Goal: Task Accomplishment & Management: Use online tool/utility

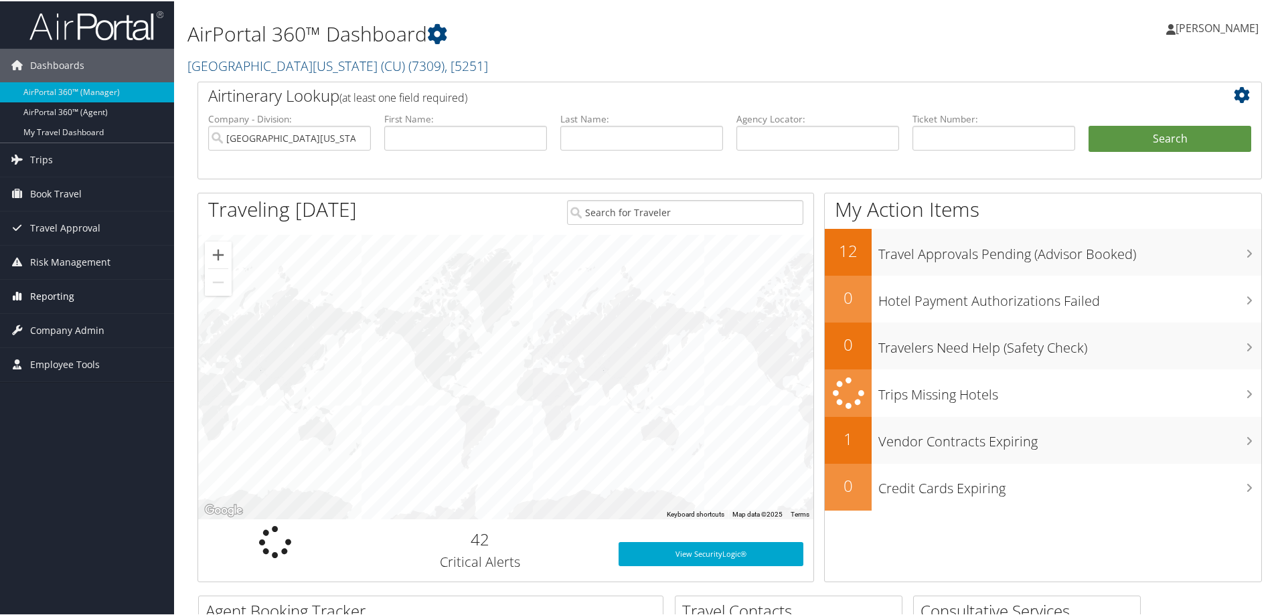
click at [66, 296] on span "Reporting" at bounding box center [52, 294] width 44 height 33
click at [58, 321] on link "Unused Tickets" at bounding box center [87, 322] width 174 height 20
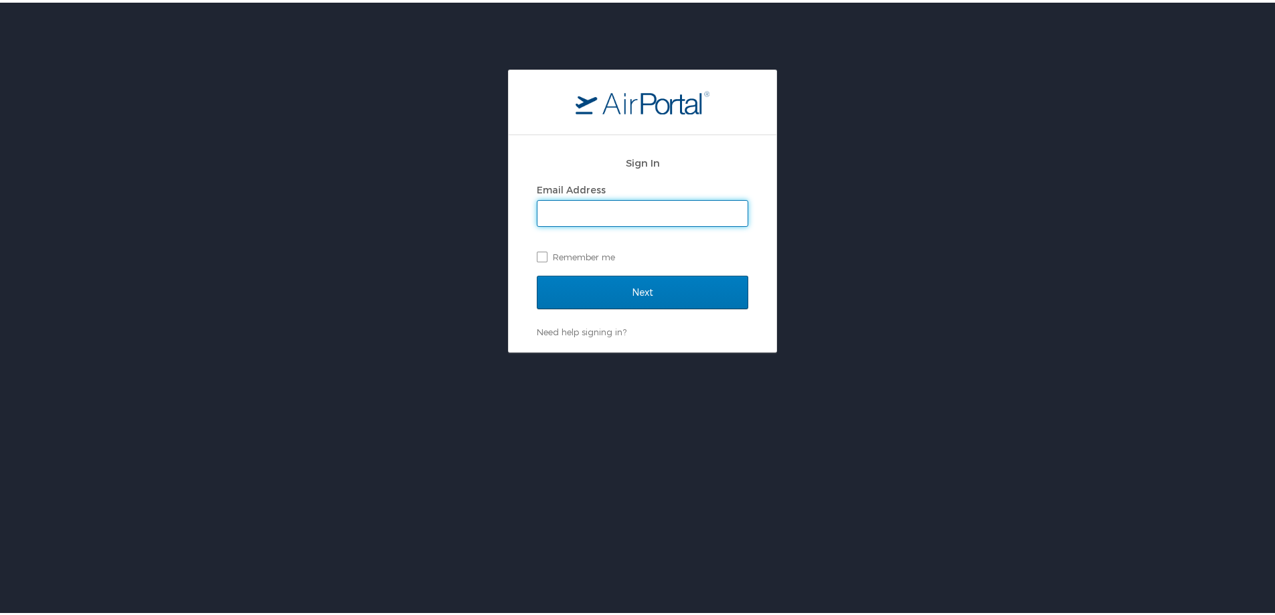
type input "[PERSON_NAME][EMAIL_ADDRESS][PERSON_NAME][DOMAIN_NAME]"
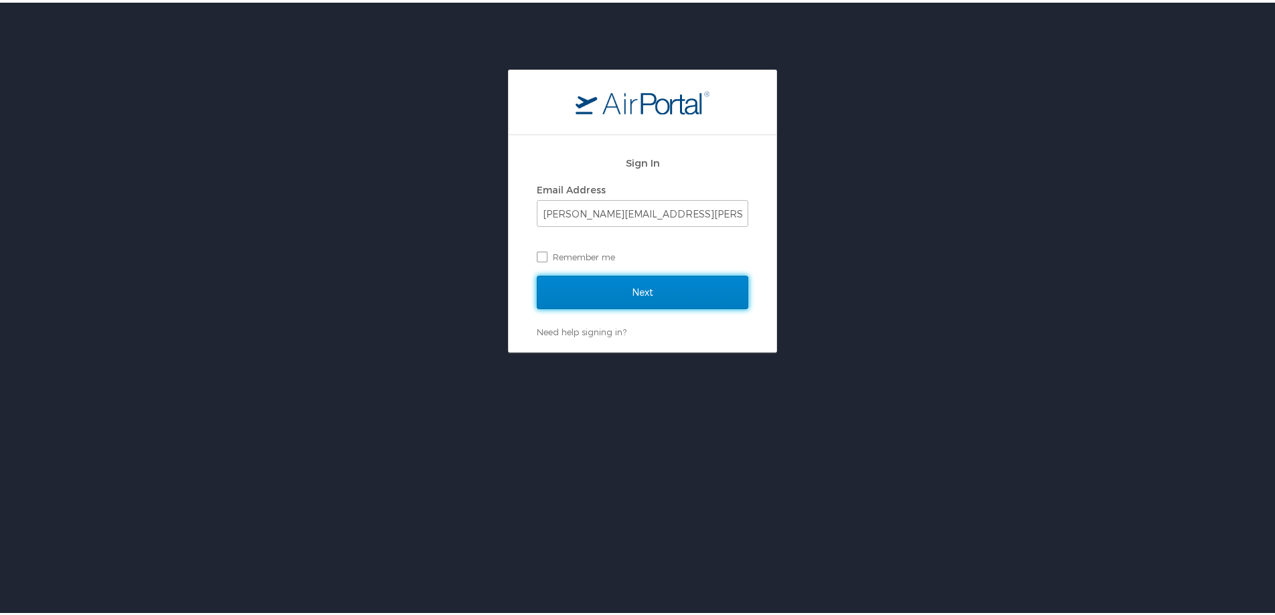
click at [664, 296] on input "Next" at bounding box center [643, 289] width 212 height 33
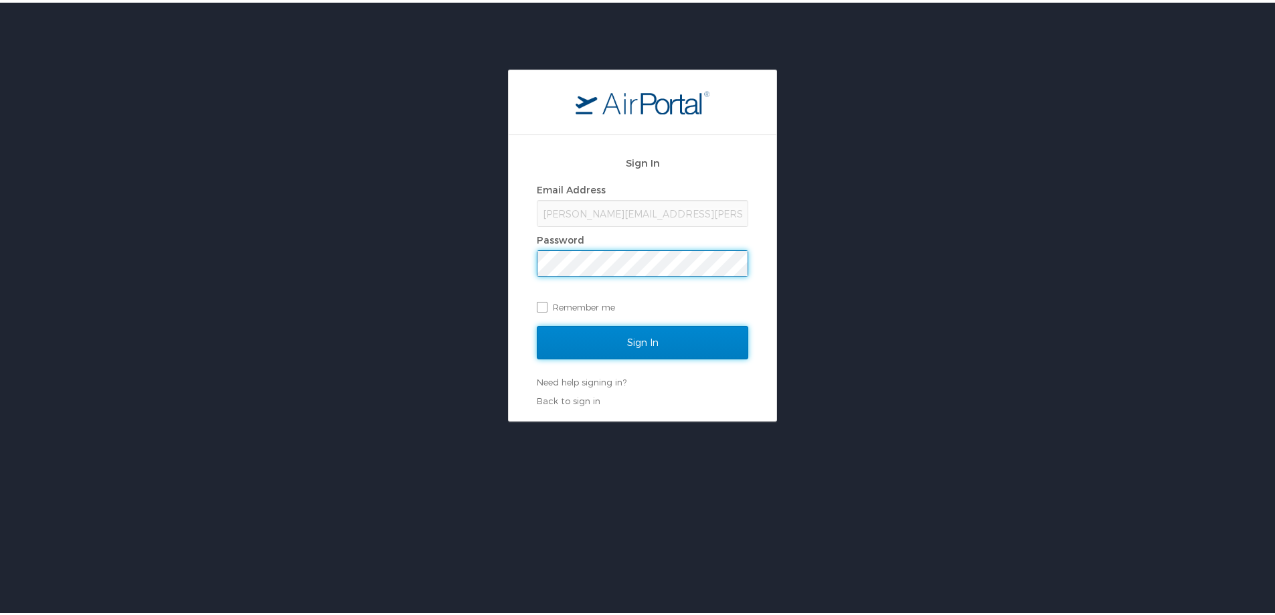
click at [651, 339] on input "Sign In" at bounding box center [643, 339] width 212 height 33
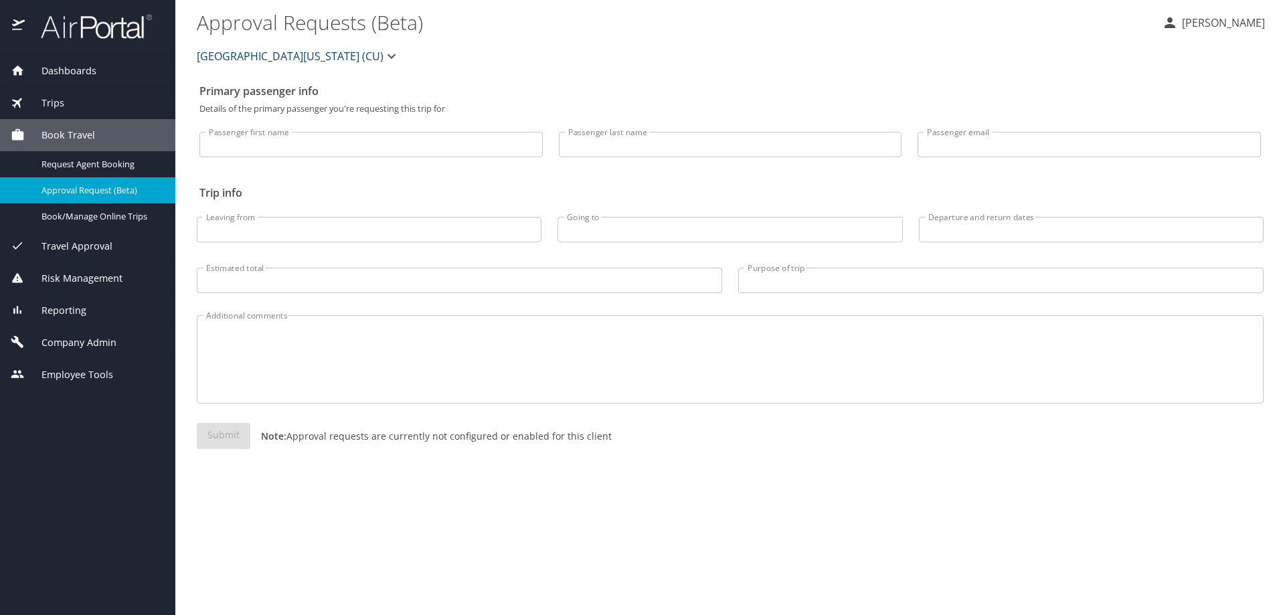
click at [62, 311] on span "Reporting" at bounding box center [56, 310] width 62 height 15
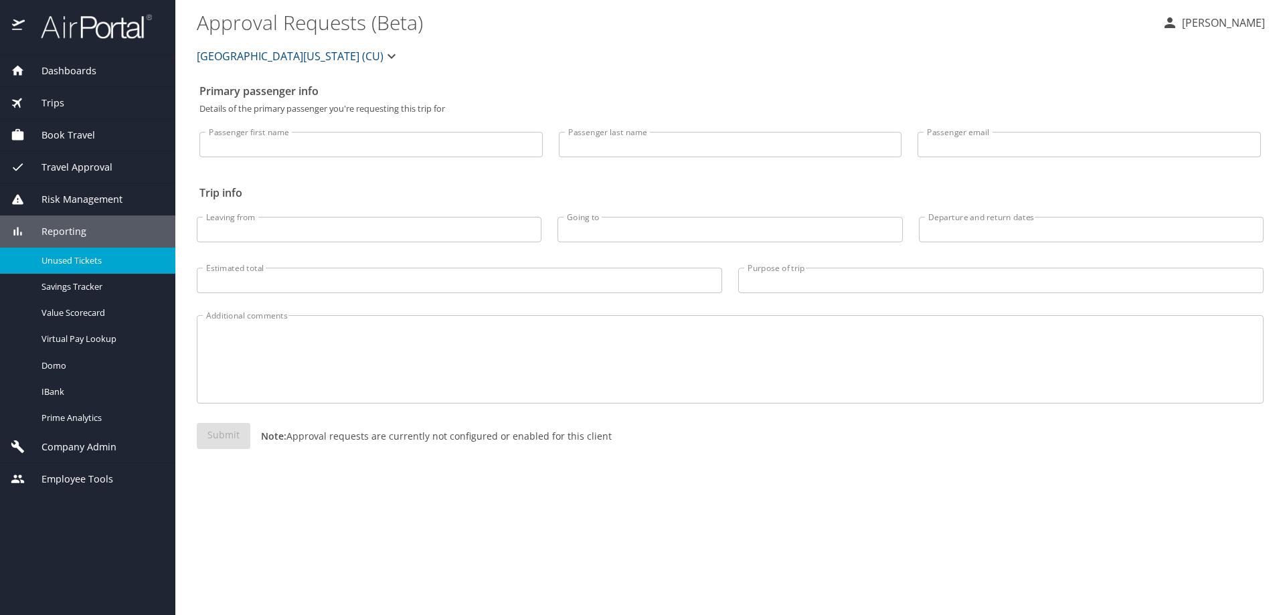
click at [74, 261] on span "Unused Tickets" at bounding box center [100, 260] width 118 height 13
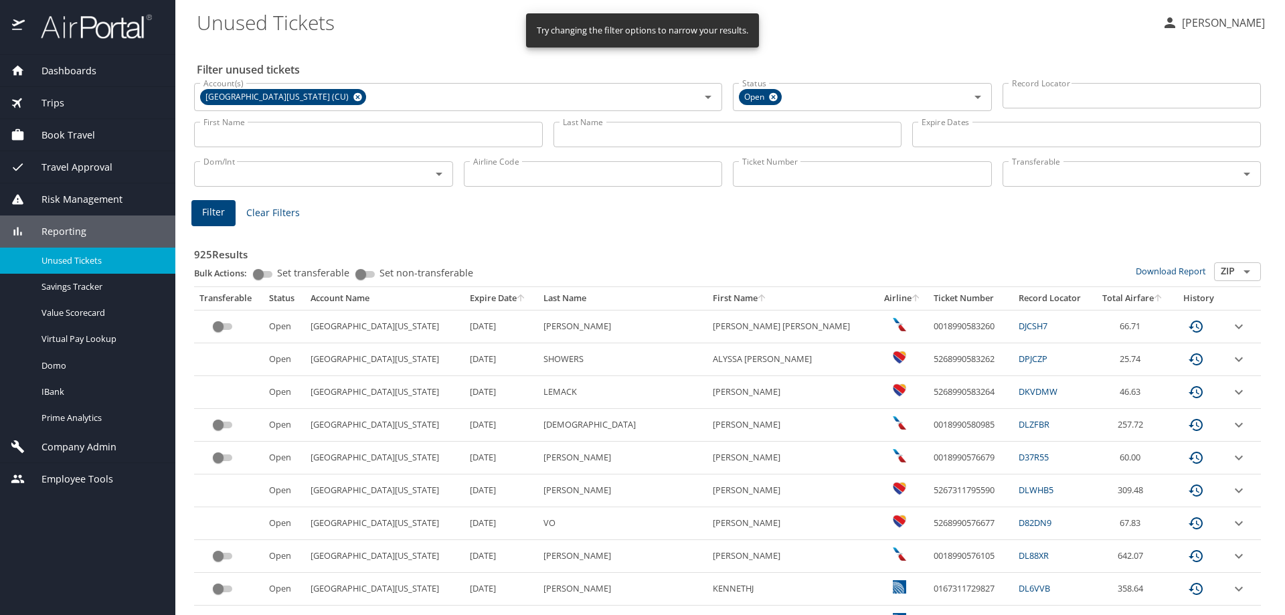
click at [893, 177] on input "Ticket Number" at bounding box center [862, 173] width 259 height 25
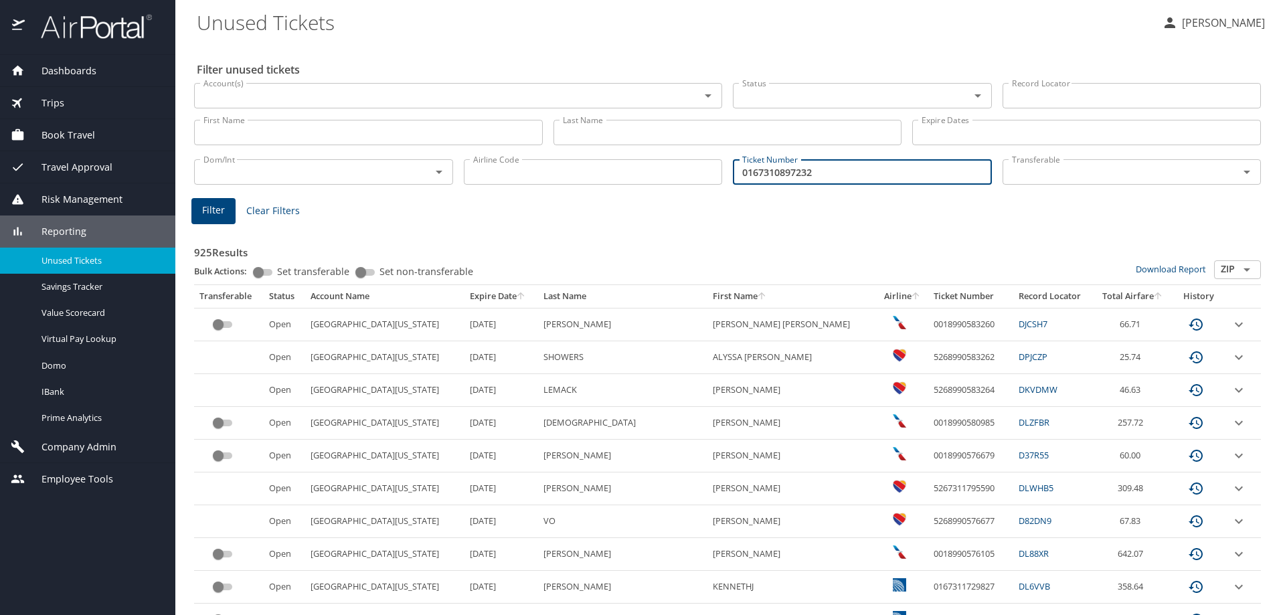
click at [220, 212] on span "Filter" at bounding box center [213, 210] width 23 height 17
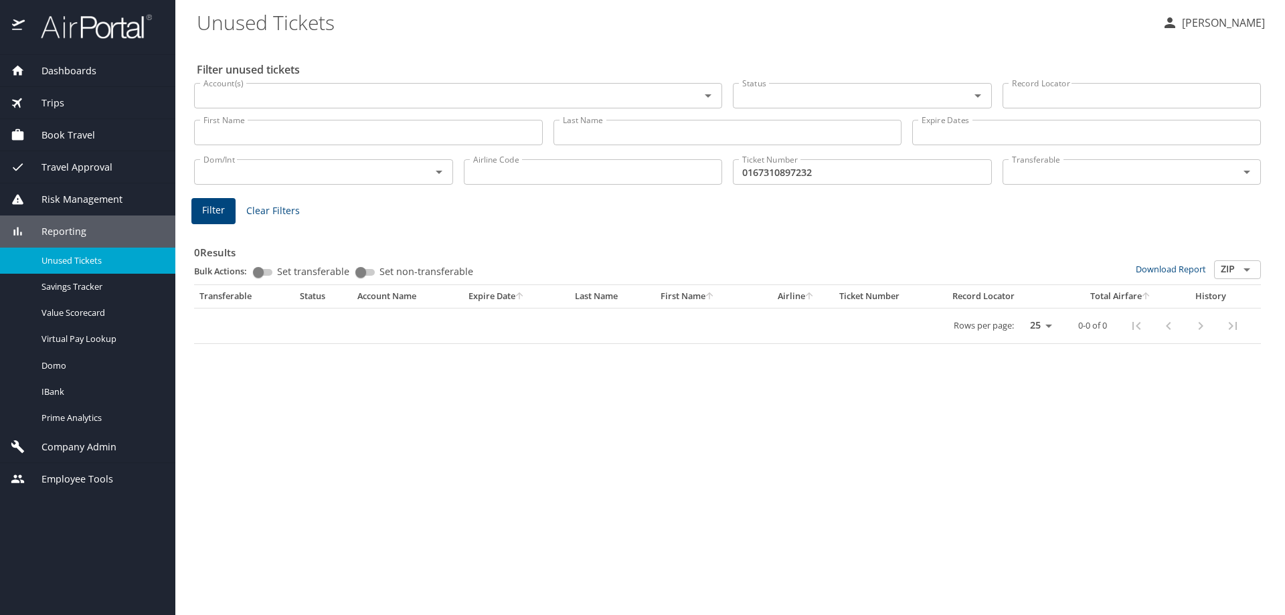
click at [839, 174] on input "0167310897232" at bounding box center [862, 171] width 259 height 25
type input "0"
type input "0167310571998"
click at [221, 215] on span "Filter" at bounding box center [213, 210] width 23 height 17
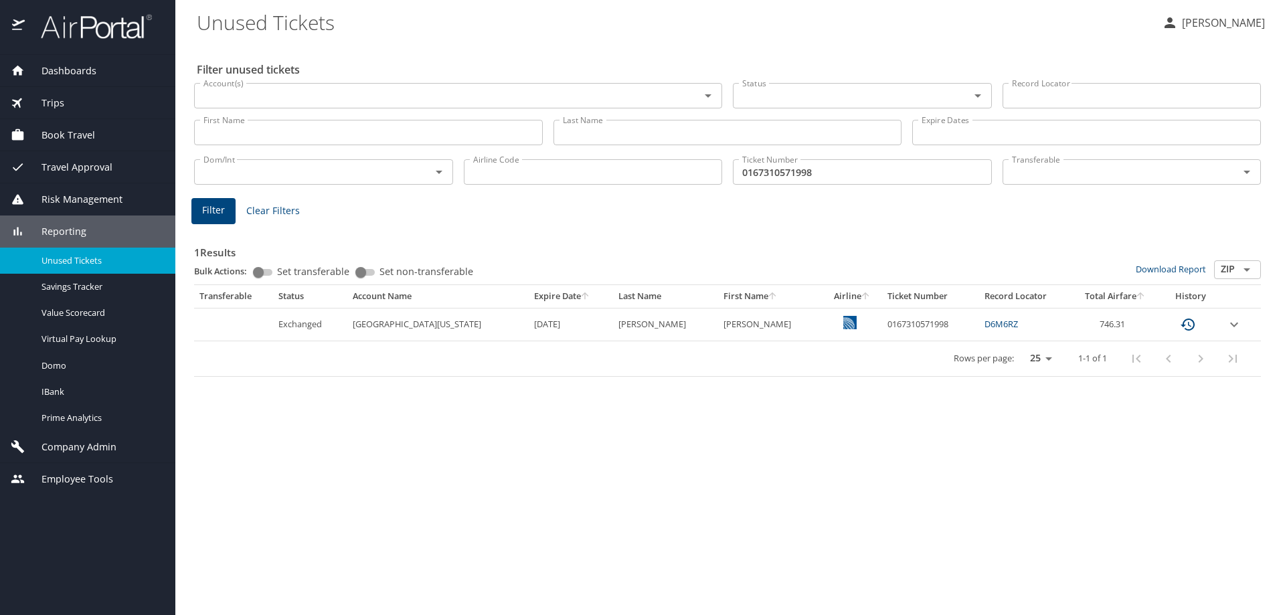
click at [53, 104] on span "Trips" at bounding box center [44, 103] width 39 height 15
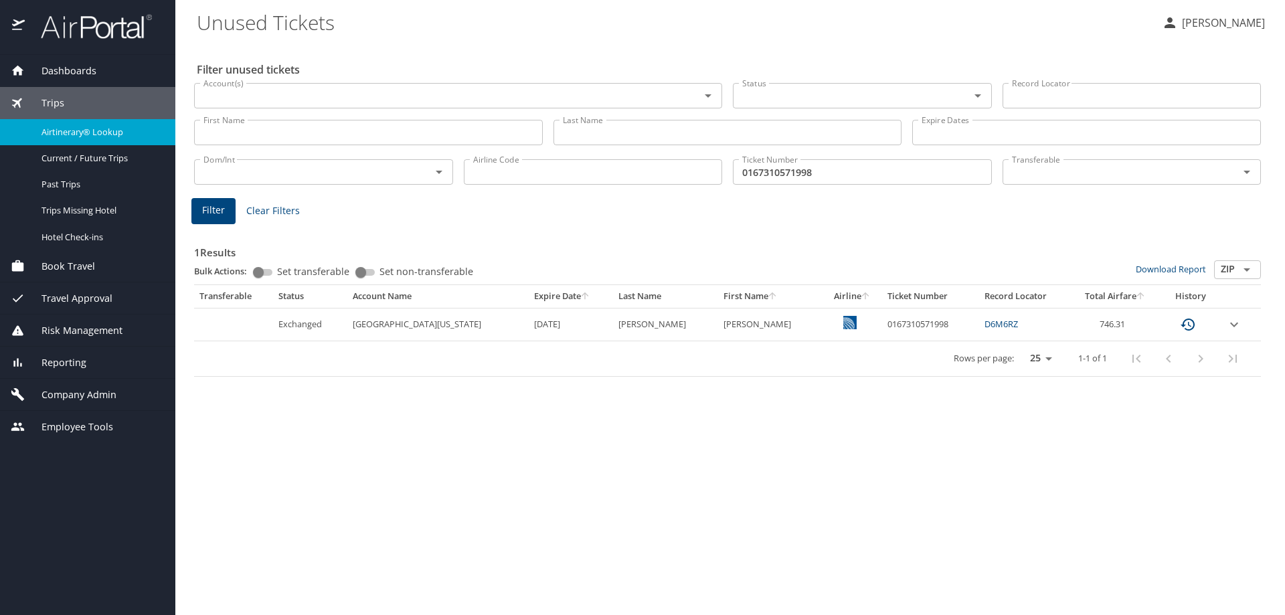
click at [56, 129] on span "Airtinerary® Lookup" at bounding box center [100, 132] width 118 height 13
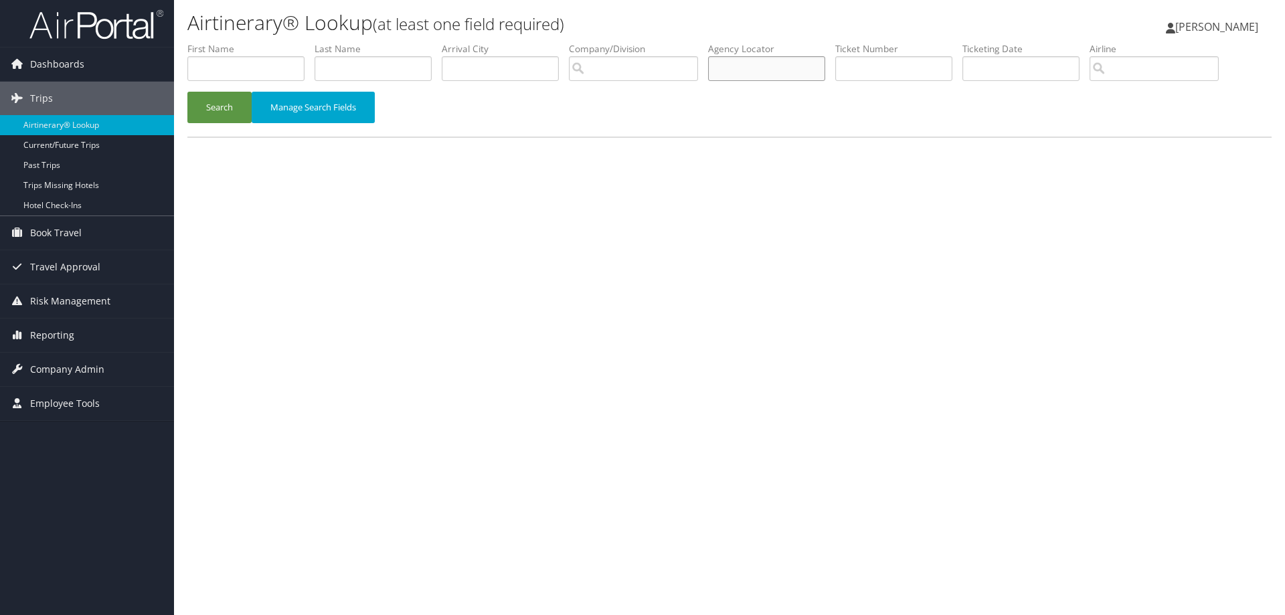
click at [782, 74] on input "text" at bounding box center [766, 68] width 117 height 25
type input "d6m6rz"
click at [234, 111] on button "Search" at bounding box center [219, 107] width 64 height 31
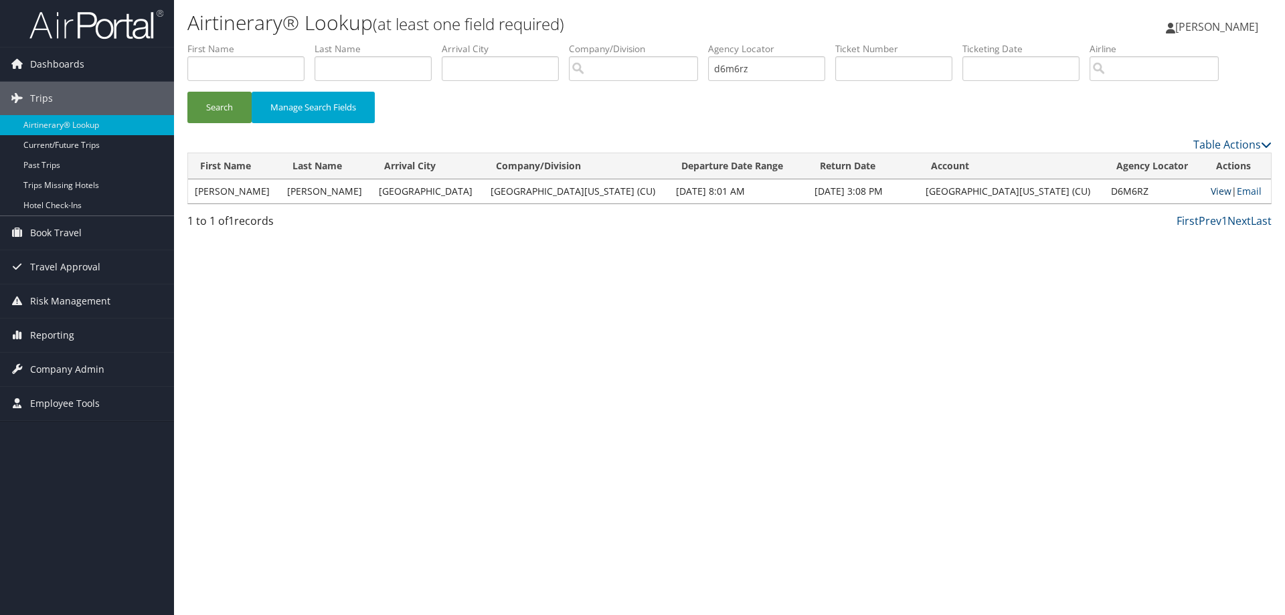
click at [1211, 190] on link "View" at bounding box center [1221, 191] width 21 height 13
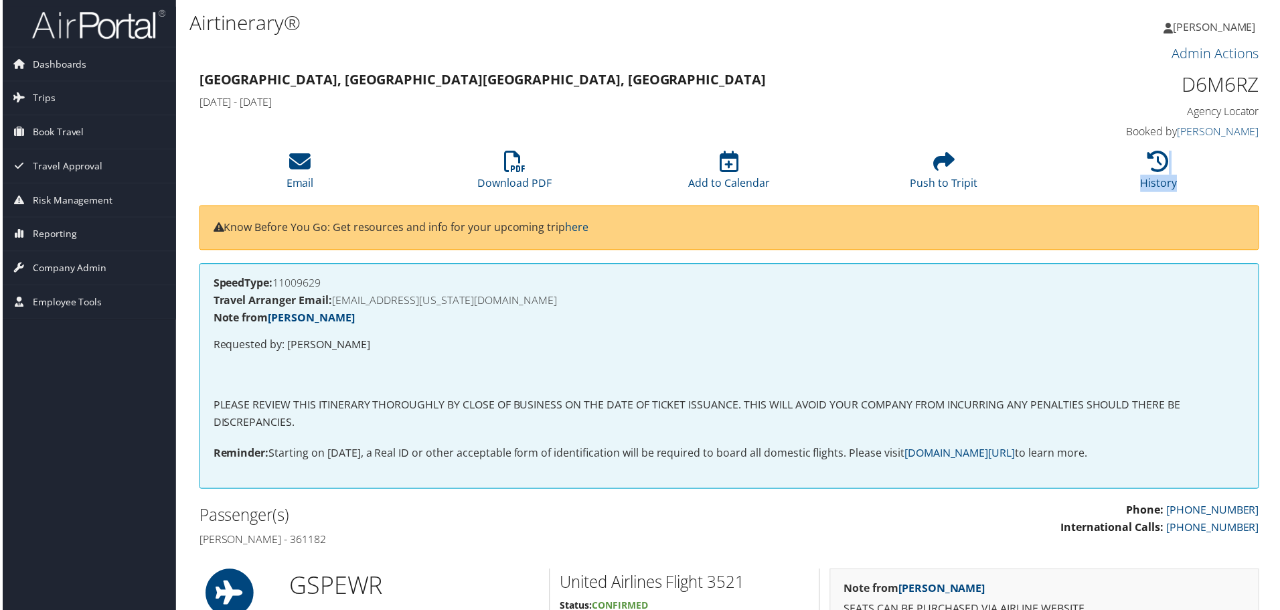
scroll to position [0, 7]
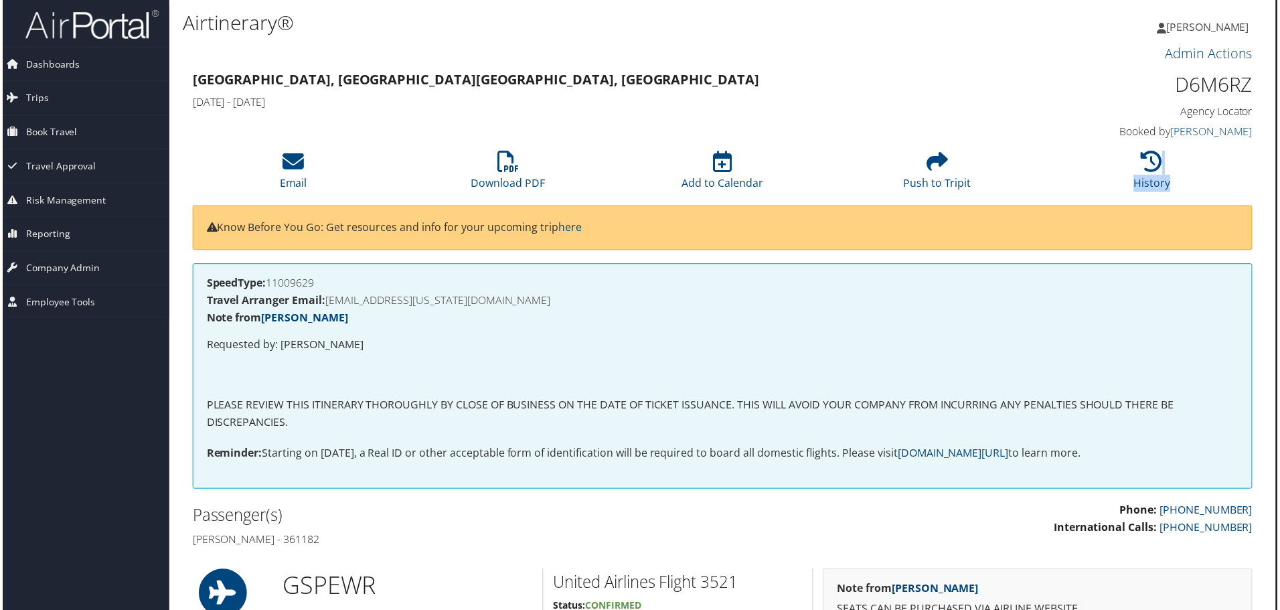
drag, startPoint x: 1277, startPoint y: 152, endPoint x: 1278, endPoint y: 191, distance: 39.5
click at [1278, 193] on html "Menu Dashboards ► AirPortal 360™ (Manager) AirPortal 360™ (Agent) My Travel Das…" at bounding box center [635, 307] width 1285 height 615
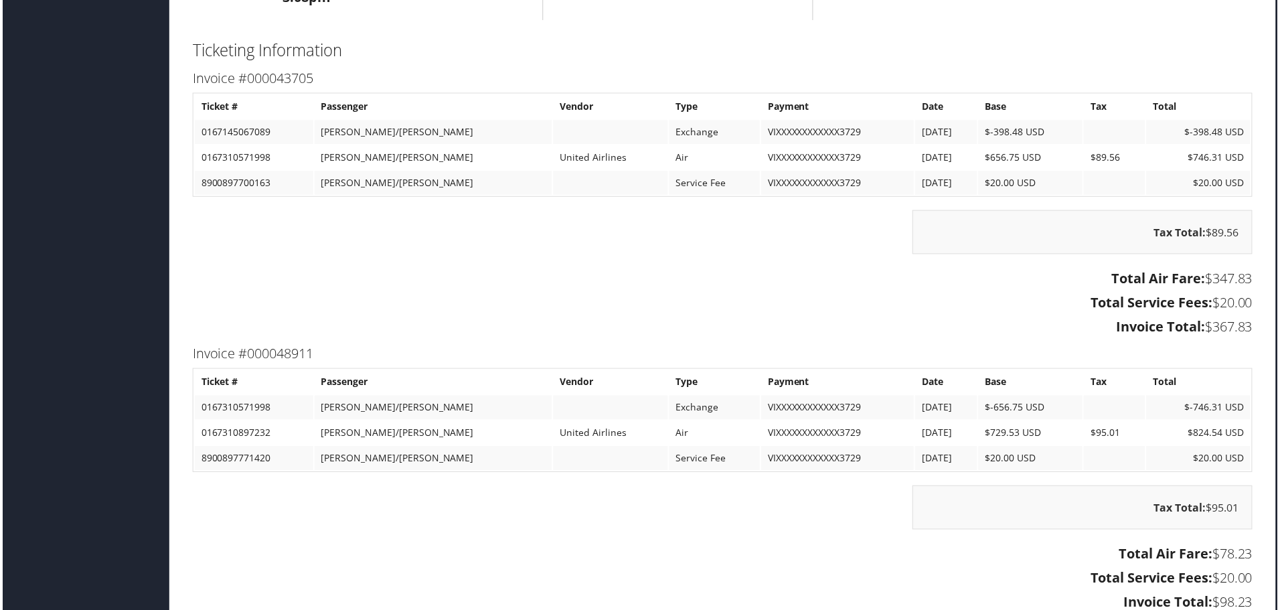
scroll to position [1464, 7]
